Goal: Information Seeking & Learning: Learn about a topic

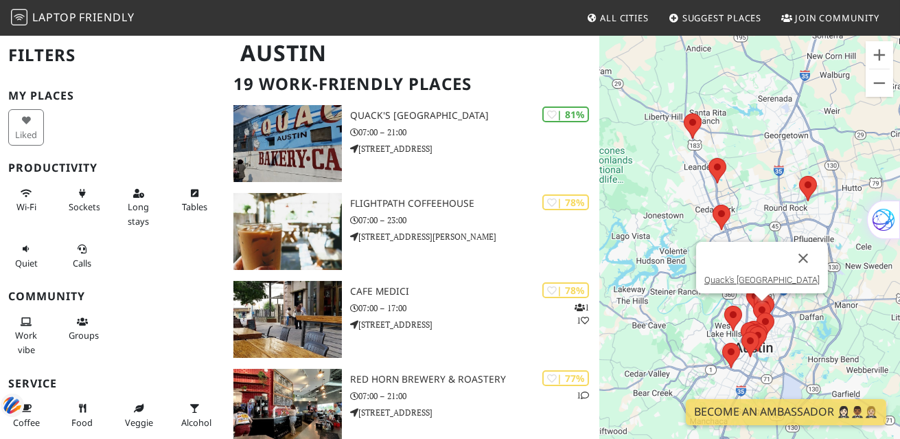
scroll to position [68, 0]
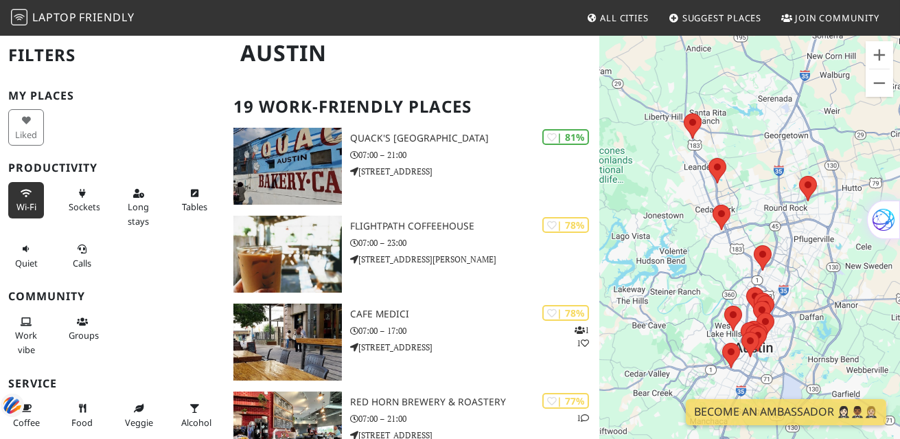
click at [30, 198] on button "Wi-Fi" at bounding box center [26, 200] width 36 height 36
click at [79, 196] on icon at bounding box center [82, 193] width 11 height 9
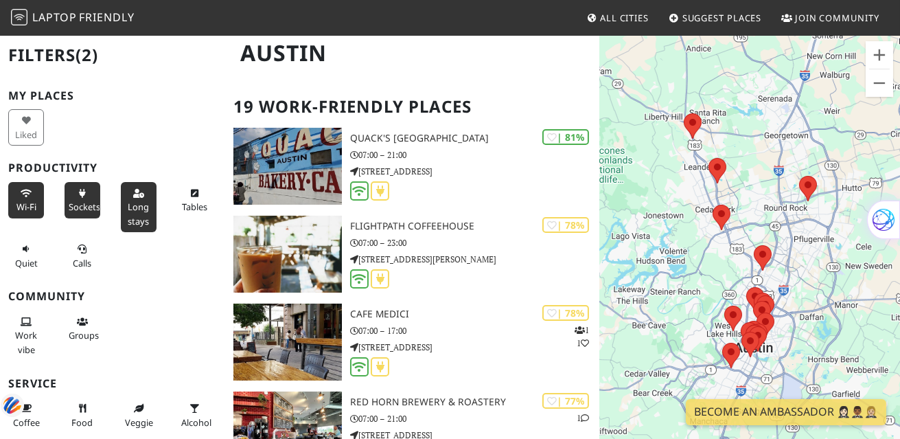
click at [134, 200] on span "Long stays" at bounding box center [138, 213] width 21 height 26
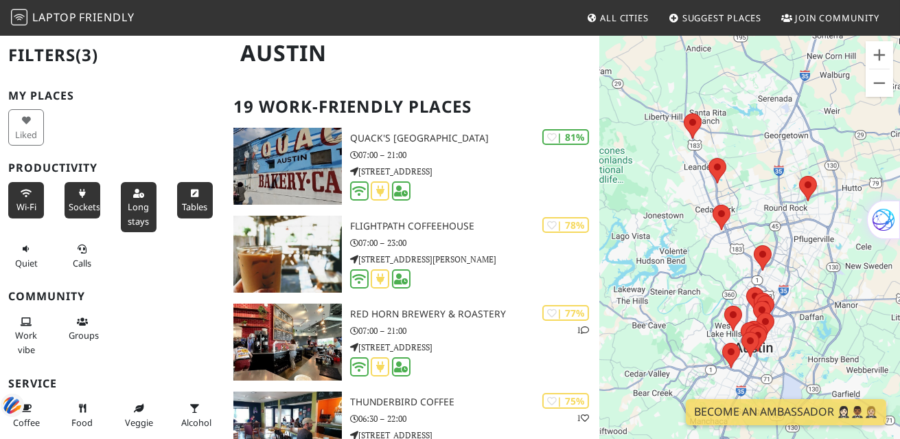
click at [184, 198] on button "Tables" at bounding box center [195, 200] width 36 height 36
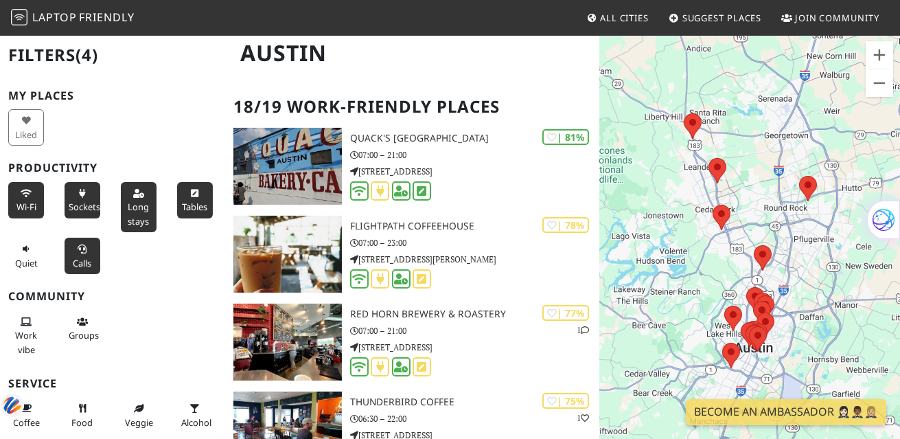
click at [73, 253] on button "Calls" at bounding box center [83, 255] width 36 height 36
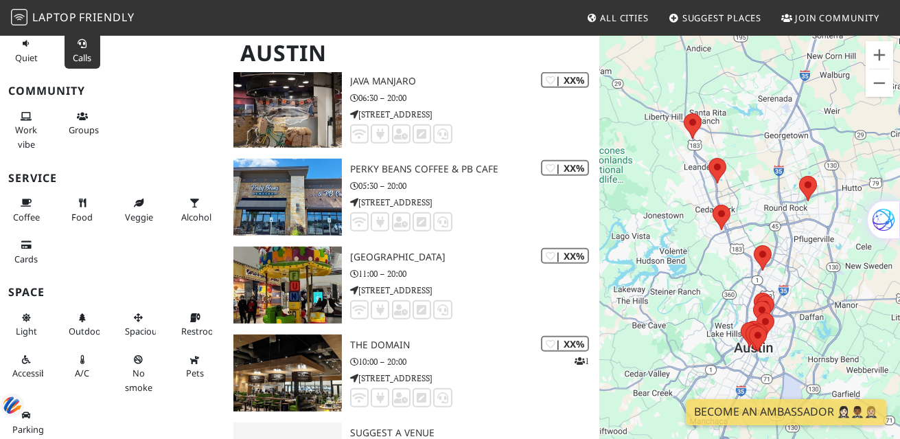
scroll to position [1093, 0]
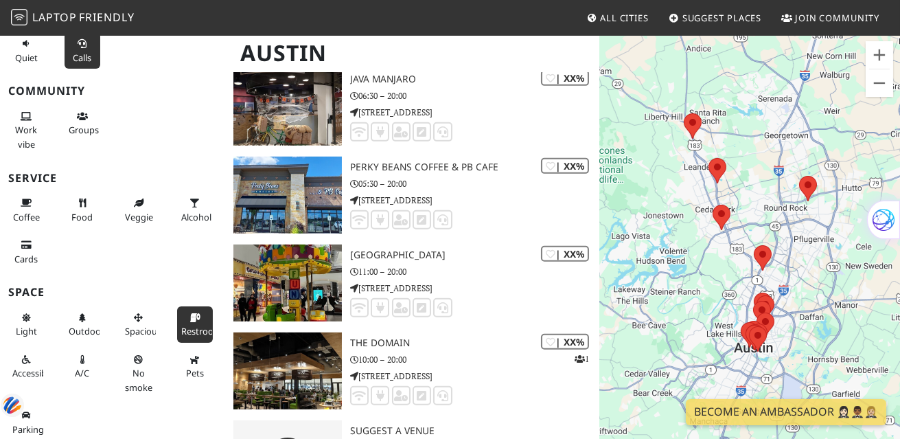
click at [189, 316] on icon at bounding box center [194, 318] width 11 height 9
click at [22, 418] on button "Parking" at bounding box center [26, 422] width 36 height 36
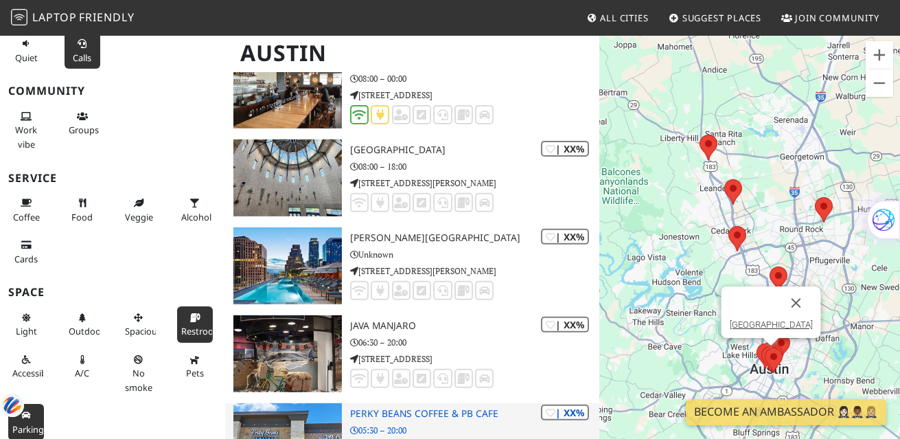
scroll to position [819, 0]
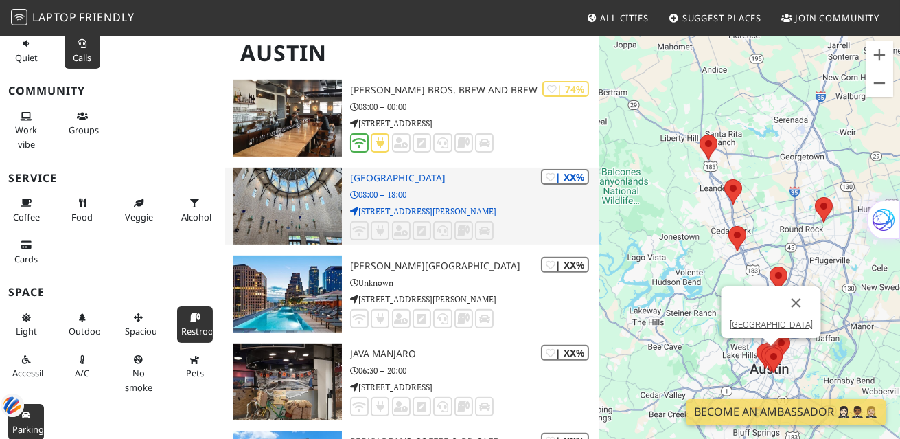
click at [449, 176] on h3 "[GEOGRAPHIC_DATA]" at bounding box center [475, 178] width 250 height 12
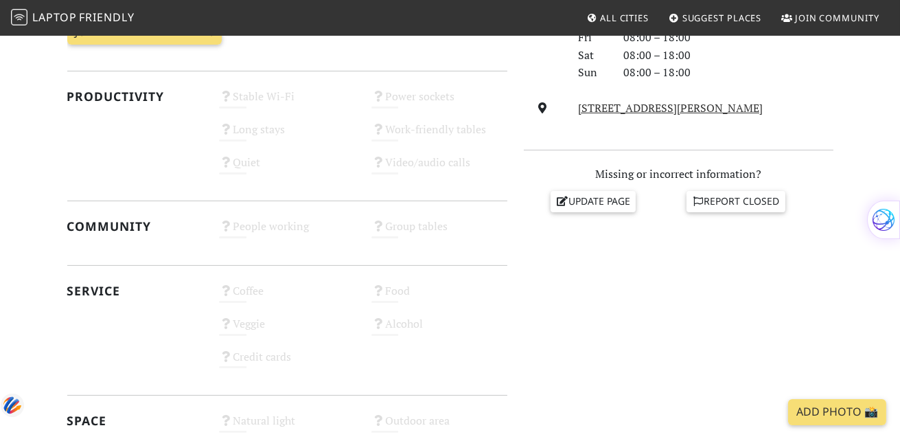
scroll to position [480, 0]
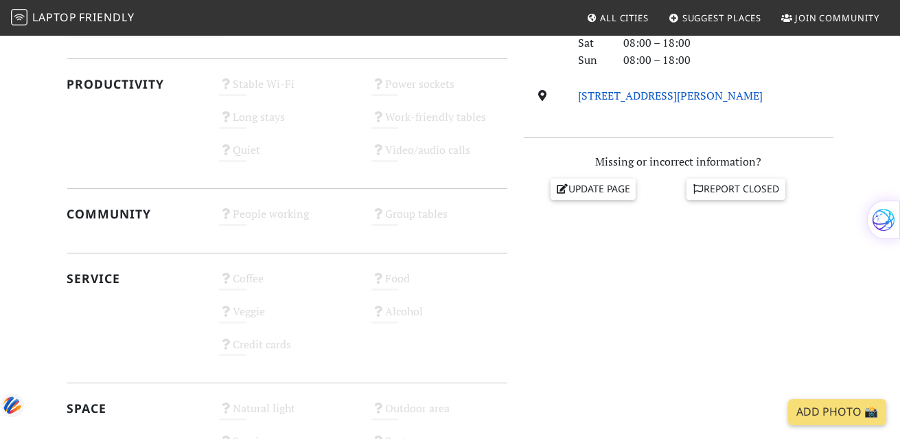
click at [657, 94] on link "500 E Cesar Chavez St, 78701, Austin" at bounding box center [670, 95] width 185 height 15
